Goal: Information Seeking & Learning: Find specific fact

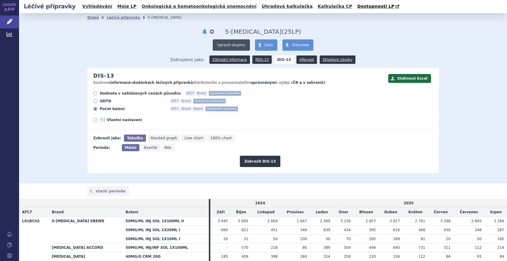
click at [234, 42] on button "Upravit skupinu" at bounding box center [231, 44] width 37 height 11
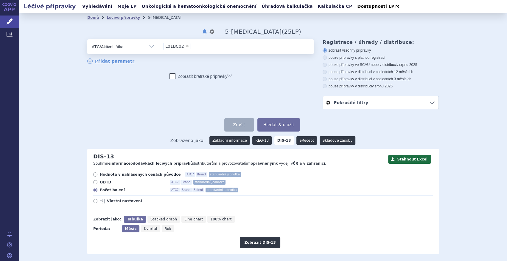
click at [184, 46] on li "× L01BC02" at bounding box center [176, 46] width 27 height 7
click at [159, 46] on select "L01BC02" at bounding box center [159, 46] width 0 height 15
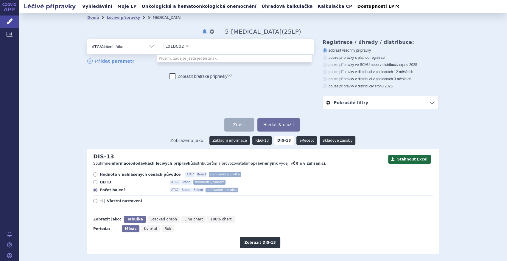
click at [186, 47] on span "×" at bounding box center [188, 46] width 4 height 4
click at [159, 47] on select "L01BC02" at bounding box center [159, 46] width 0 height 15
select select
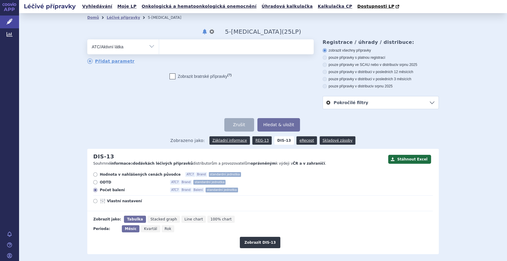
click at [176, 51] on ul at bounding box center [236, 45] width 155 height 13
click at [159, 51] on select at bounding box center [159, 46] width 0 height 15
type input "eltro"
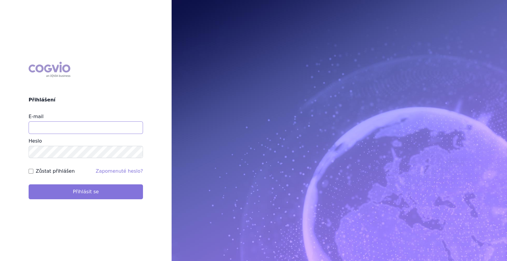
type input "marek_sebrle@accord-healthcare.com"
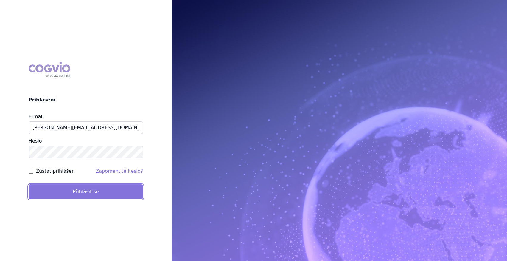
click at [91, 195] on button "Přihlásit se" at bounding box center [86, 191] width 114 height 15
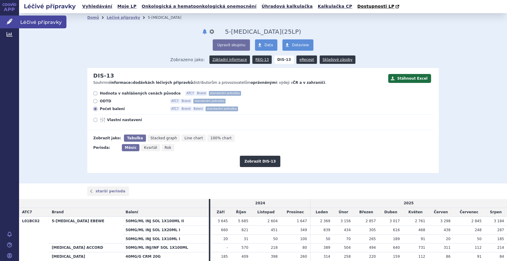
click at [15, 21] on link "Léčivé přípravky" at bounding box center [9, 21] width 19 height 13
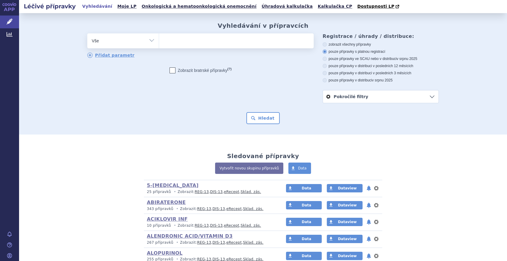
click at [149, 39] on select "Vše Přípravek/SUKL kód MAH VPOIS ATC/Aktivní látka Léková forma Síla" at bounding box center [122, 39] width 71 height 13
click at [87, 34] on select "Vše Přípravek/SUKL kód MAH VPOIS ATC/Aktivní látka Léková forma Síla" at bounding box center [122, 39] width 71 height 13
drag, startPoint x: 123, startPoint y: 42, endPoint x: 121, endPoint y: 48, distance: 5.9
click at [124, 42] on select "Vše Přípravek/SUKL kód MAH VPOIS ATC/Aktivní látka Léková forma Síla" at bounding box center [122, 39] width 71 height 13
select select "filter-atc-group"
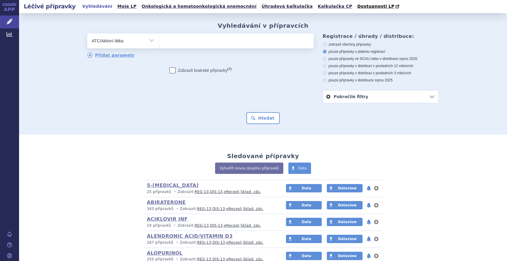
click at [87, 34] on select "Vše Přípravek/SUKL kód MAH VPOIS ATC/Aktivní látka Léková forma Síla" at bounding box center [122, 39] width 71 height 13
click at [177, 47] on span at bounding box center [236, 40] width 155 height 15
click at [159, 47] on select at bounding box center [159, 40] width 0 height 15
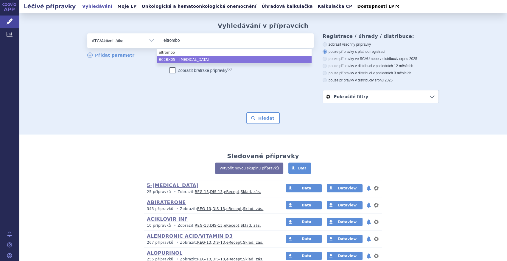
type input "eltrombo"
select select "B02BX05"
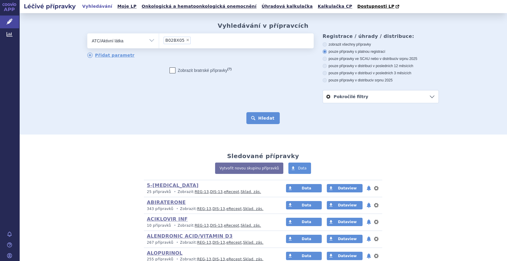
drag, startPoint x: 259, startPoint y: 116, endPoint x: 257, endPoint y: 114, distance: 3.4
click at [259, 116] on button "Hledat" at bounding box center [263, 118] width 34 height 12
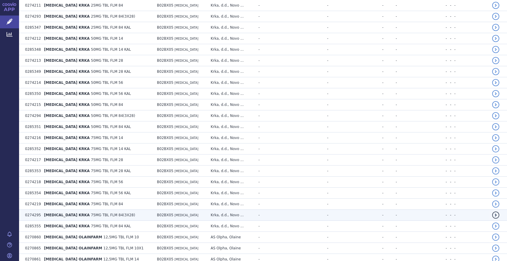
scroll to position [677, 0]
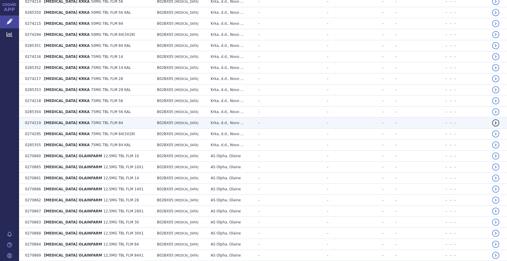
drag, startPoint x: 157, startPoint y: 121, endPoint x: 69, endPoint y: 122, distance: 87.8
drag, startPoint x: 69, startPoint y: 122, endPoint x: 60, endPoint y: 120, distance: 9.5
click at [60, 121] on span "ELTROMBOPAG KRKA" at bounding box center [67, 123] width 46 height 4
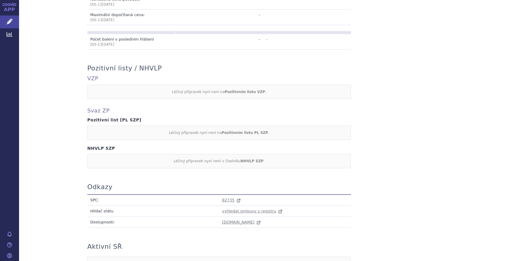
scroll to position [269, 0]
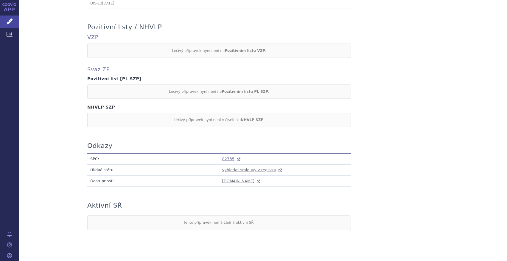
click at [222, 156] on span "82735" at bounding box center [228, 158] width 12 height 4
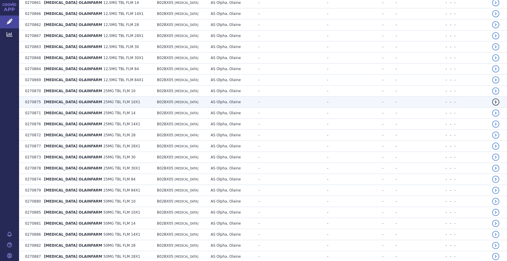
scroll to position [920, 0]
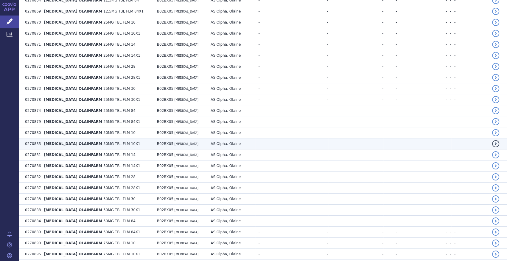
drag, startPoint x: 66, startPoint y: 136, endPoint x: 54, endPoint y: 143, distance: 13.7
drag, startPoint x: 54, startPoint y: 143, endPoint x: 48, endPoint y: 144, distance: 6.1
click at [48, 144] on td "ELTROMBOPAG OLAINFARM 50MG TBL FLM 10X1" at bounding box center [97, 143] width 113 height 11
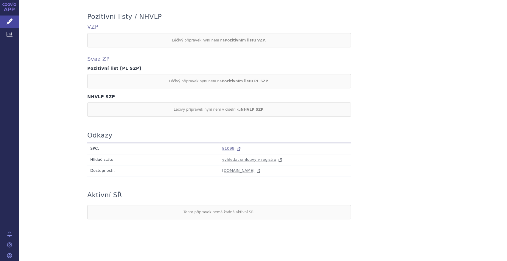
scroll to position [275, 0]
click at [227, 147] on span "81099" at bounding box center [228, 148] width 12 height 4
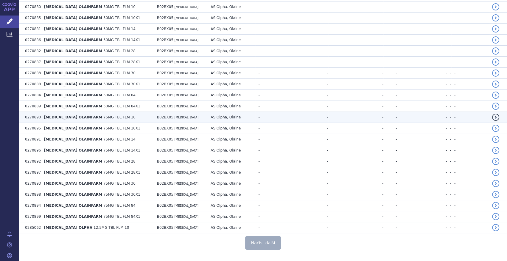
scroll to position [1059, 0]
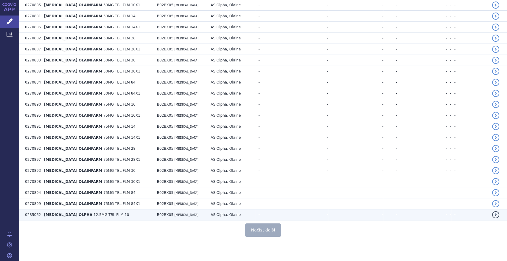
drag, startPoint x: 69, startPoint y: 211, endPoint x: 54, endPoint y: 212, distance: 15.3
click at [53, 213] on span "[MEDICAL_DATA] OLPHA" at bounding box center [68, 214] width 48 height 4
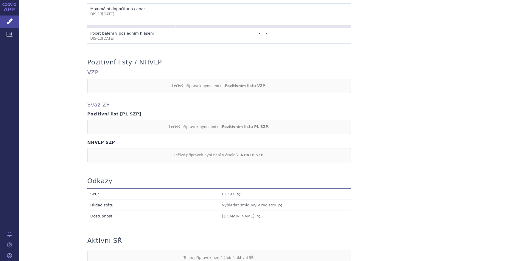
scroll to position [269, 0]
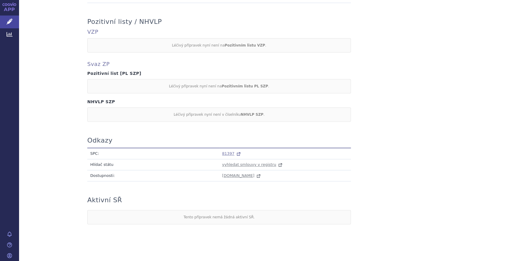
click at [224, 151] on span "81397" at bounding box center [228, 153] width 12 height 4
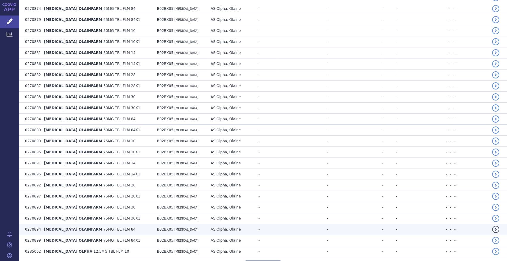
scroll to position [1059, 0]
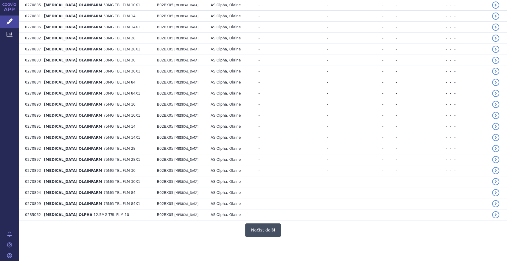
click at [268, 228] on button "Načíst další" at bounding box center [263, 229] width 36 height 13
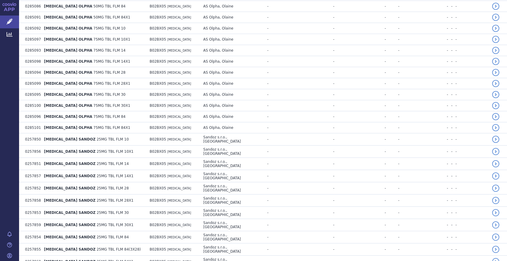
scroll to position [1627, 0]
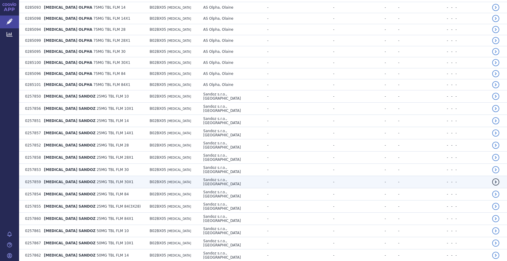
click at [71, 180] on span "[MEDICAL_DATA] SANDOZ" at bounding box center [70, 182] width 52 height 4
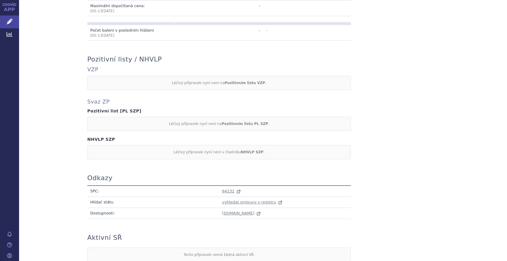
scroll to position [269, 0]
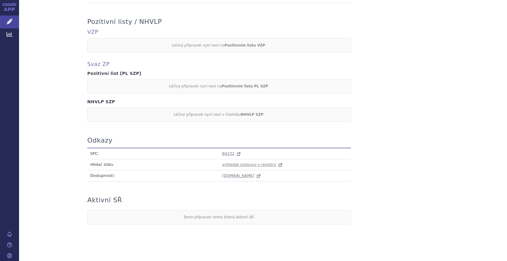
click at [223, 150] on td "84232" at bounding box center [285, 153] width 132 height 11
click at [223, 151] on span "84232" at bounding box center [228, 153] width 12 height 4
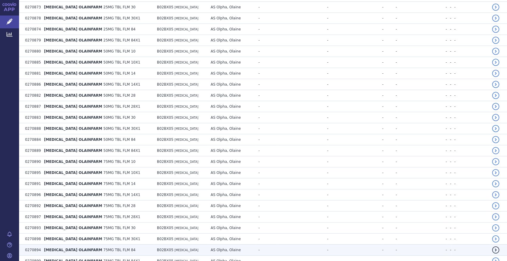
scroll to position [1059, 0]
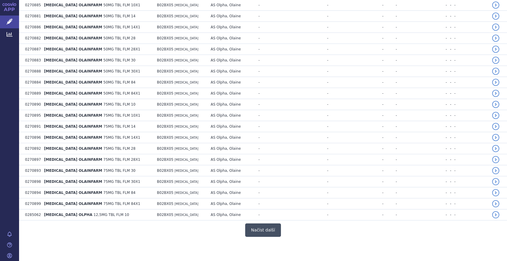
click at [263, 226] on button "Načíst další" at bounding box center [263, 229] width 36 height 13
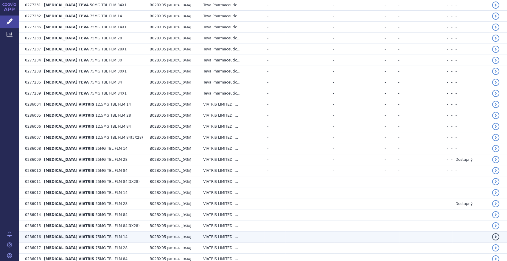
scroll to position [2157, 0]
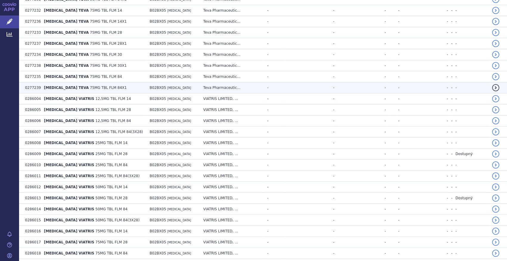
click at [63, 82] on td "ELTROMBOPAG TEVA 75MG TBL FLM 84X1" at bounding box center [94, 87] width 106 height 11
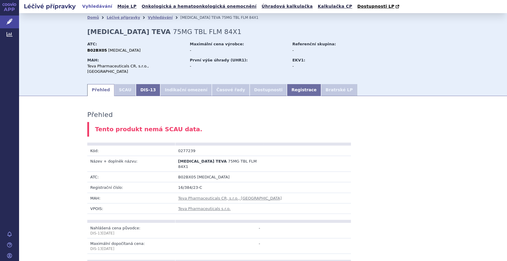
scroll to position [269, 0]
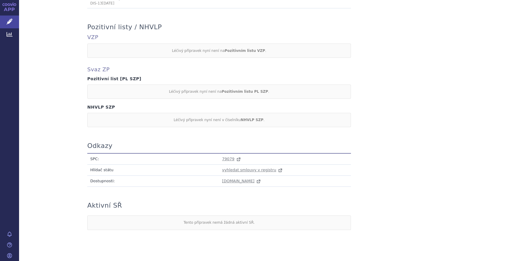
click at [223, 153] on td "79079" at bounding box center [285, 158] width 132 height 11
click at [223, 156] on span "79079" at bounding box center [228, 158] width 12 height 4
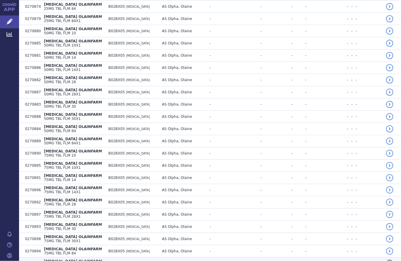
scroll to position [1165, 0]
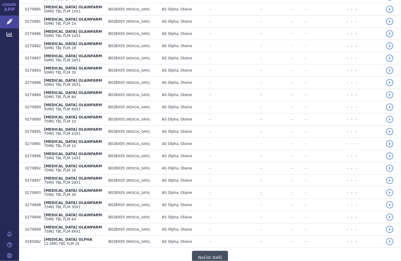
click at [218, 250] on button "Načíst další" at bounding box center [210, 256] width 36 height 13
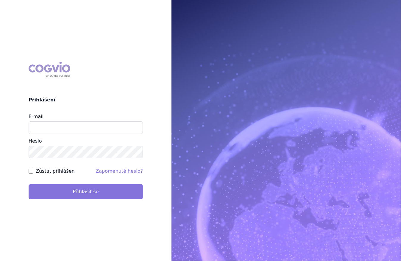
type input "marek_sebrle@accord-healthcare.com"
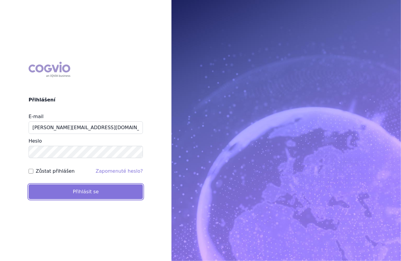
click at [103, 197] on button "Přihlásit se" at bounding box center [86, 191] width 114 height 15
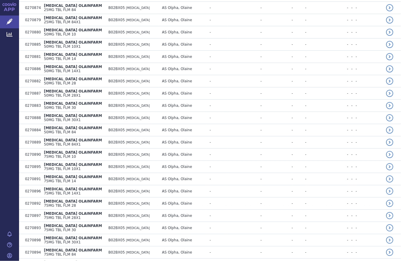
scroll to position [1165, 0]
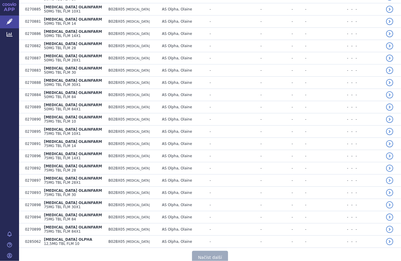
click at [211, 250] on button "Načíst další" at bounding box center [210, 256] width 36 height 13
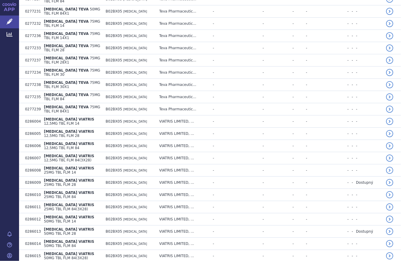
scroll to position [2337, 0]
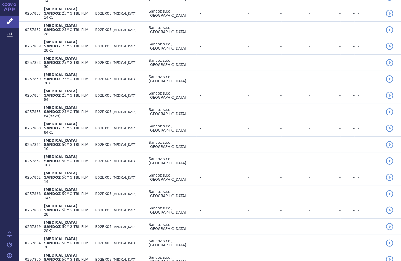
scroll to position [2393, 0]
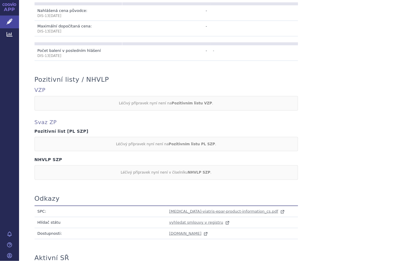
scroll to position [269, 0]
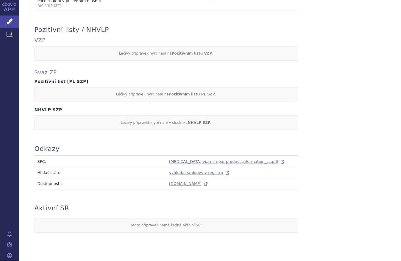
click at [177, 159] on span "[MEDICAL_DATA]-viatris-epar-product-information_cs.pdf" at bounding box center [223, 161] width 109 height 4
